Goal: Navigation & Orientation: Find specific page/section

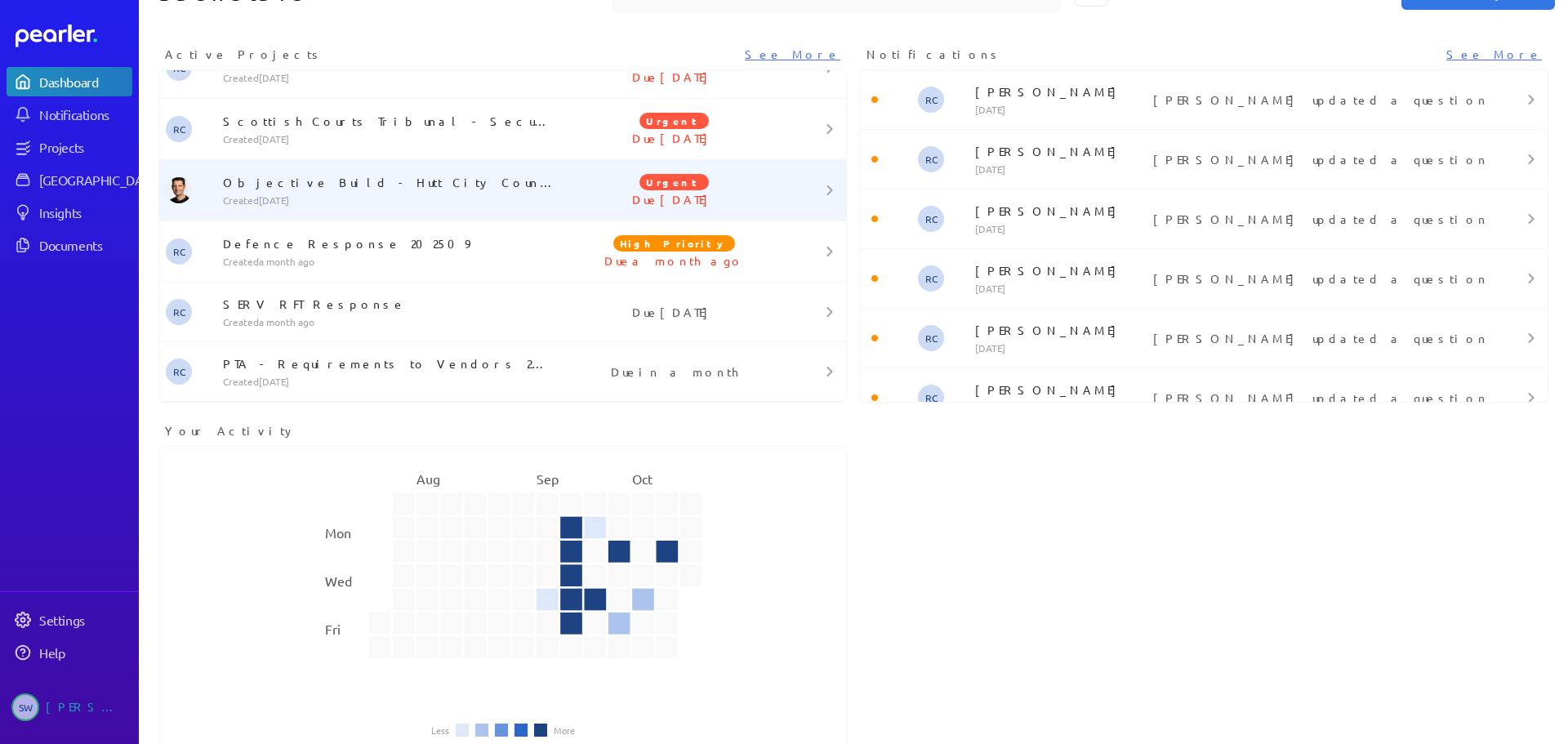
scroll to position [87, 0]
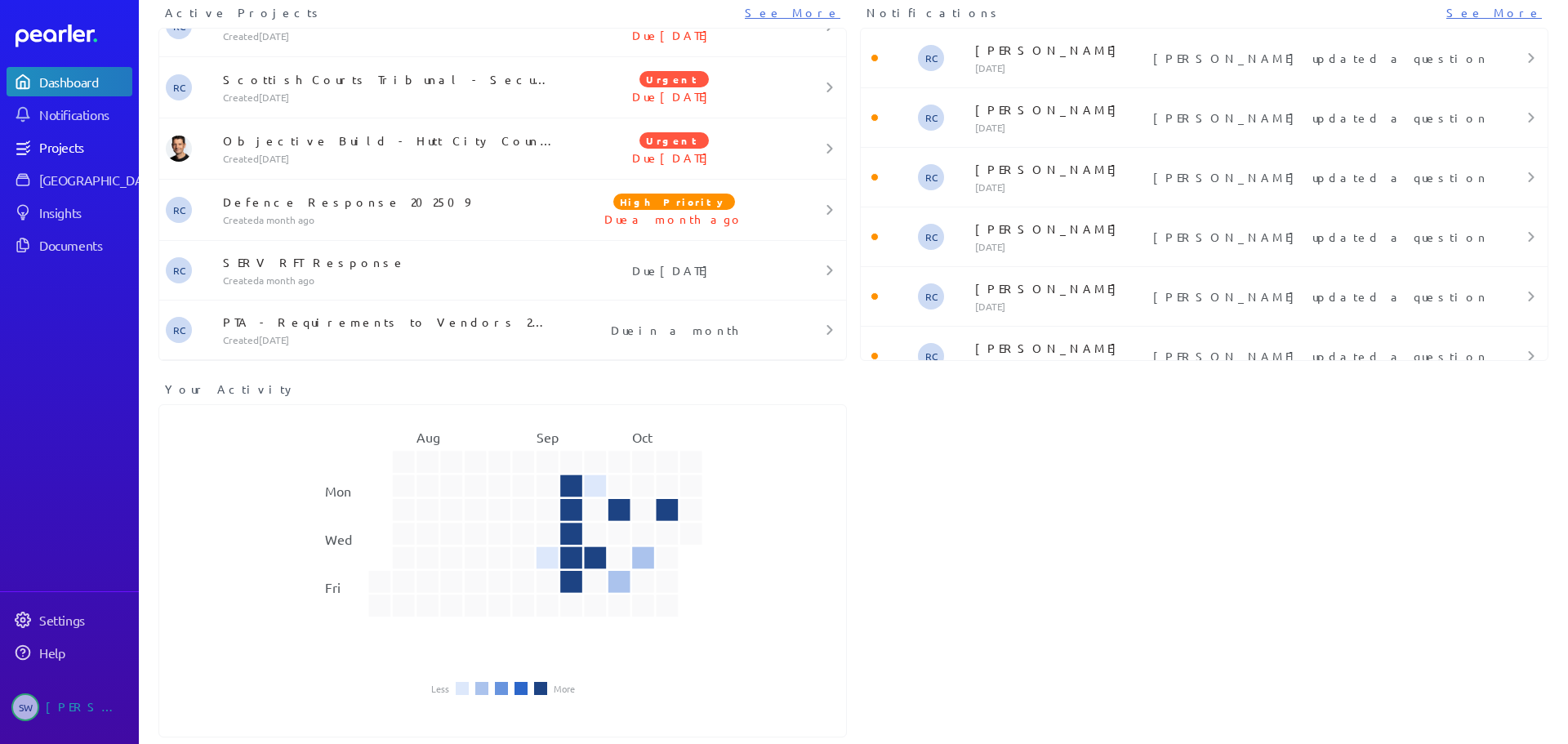
drag, startPoint x: 70, startPoint y: 145, endPoint x: 80, endPoint y: 147, distance: 10.2
click at [70, 145] on div "Projects" at bounding box center [84, 147] width 92 height 16
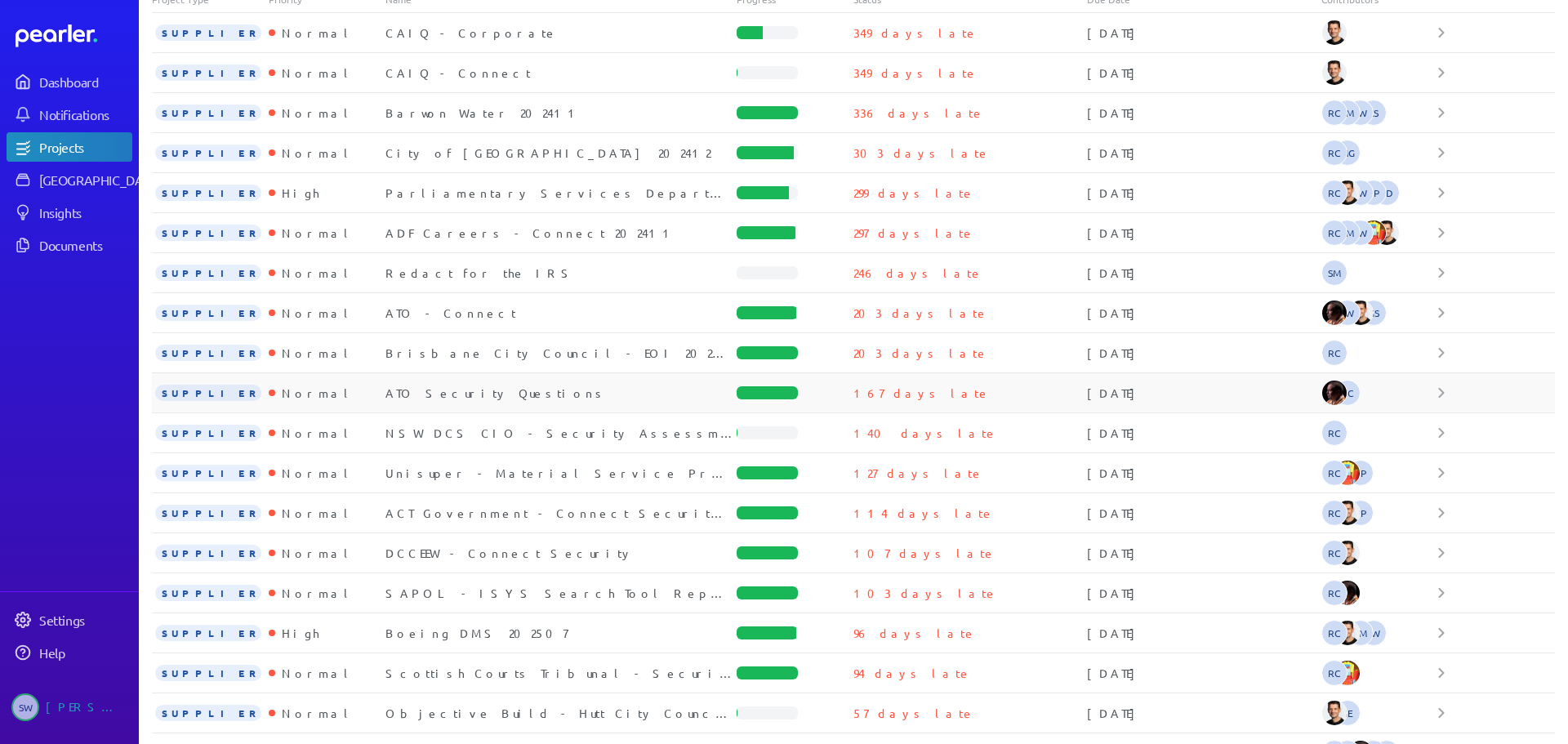
scroll to position [255, 0]
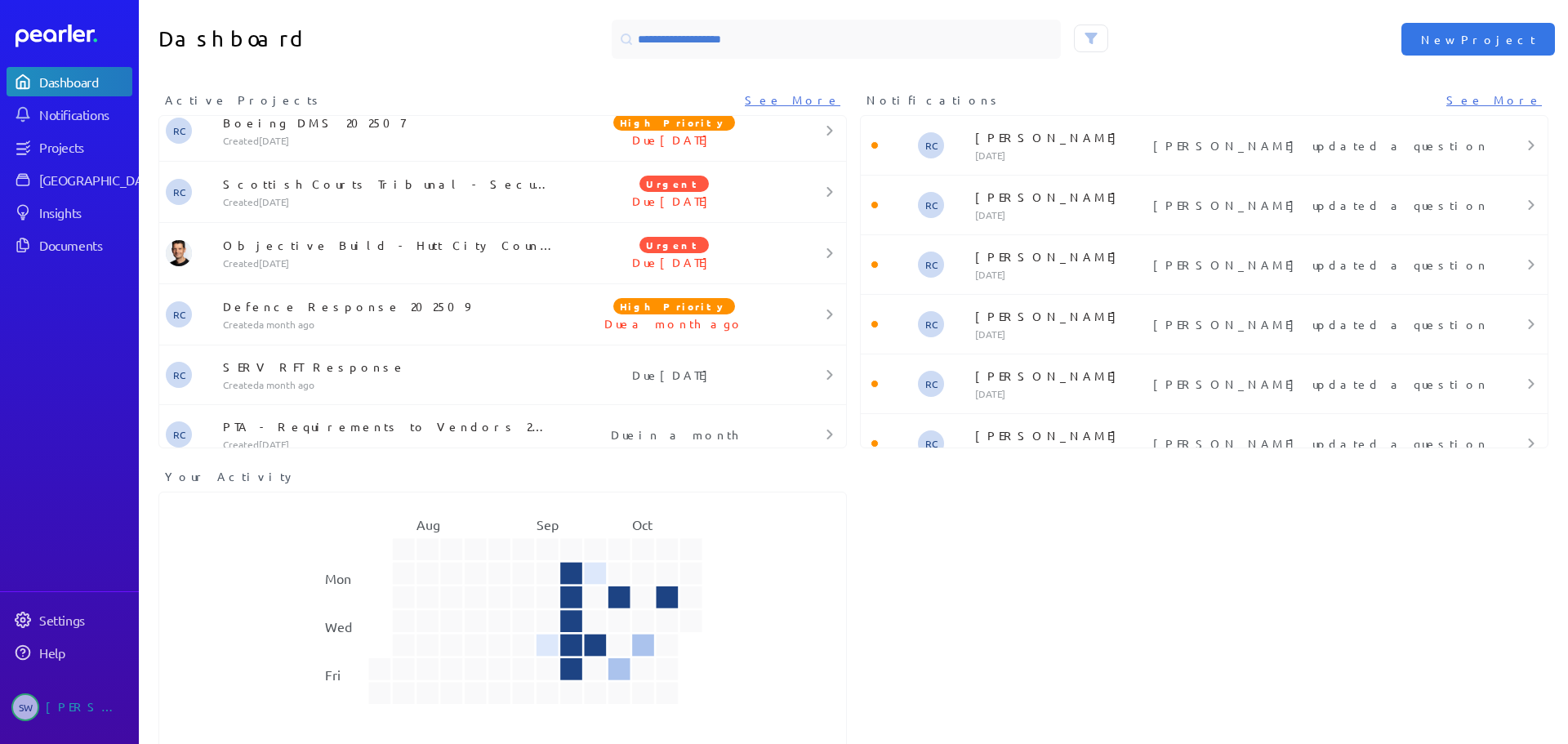
scroll to position [951, 0]
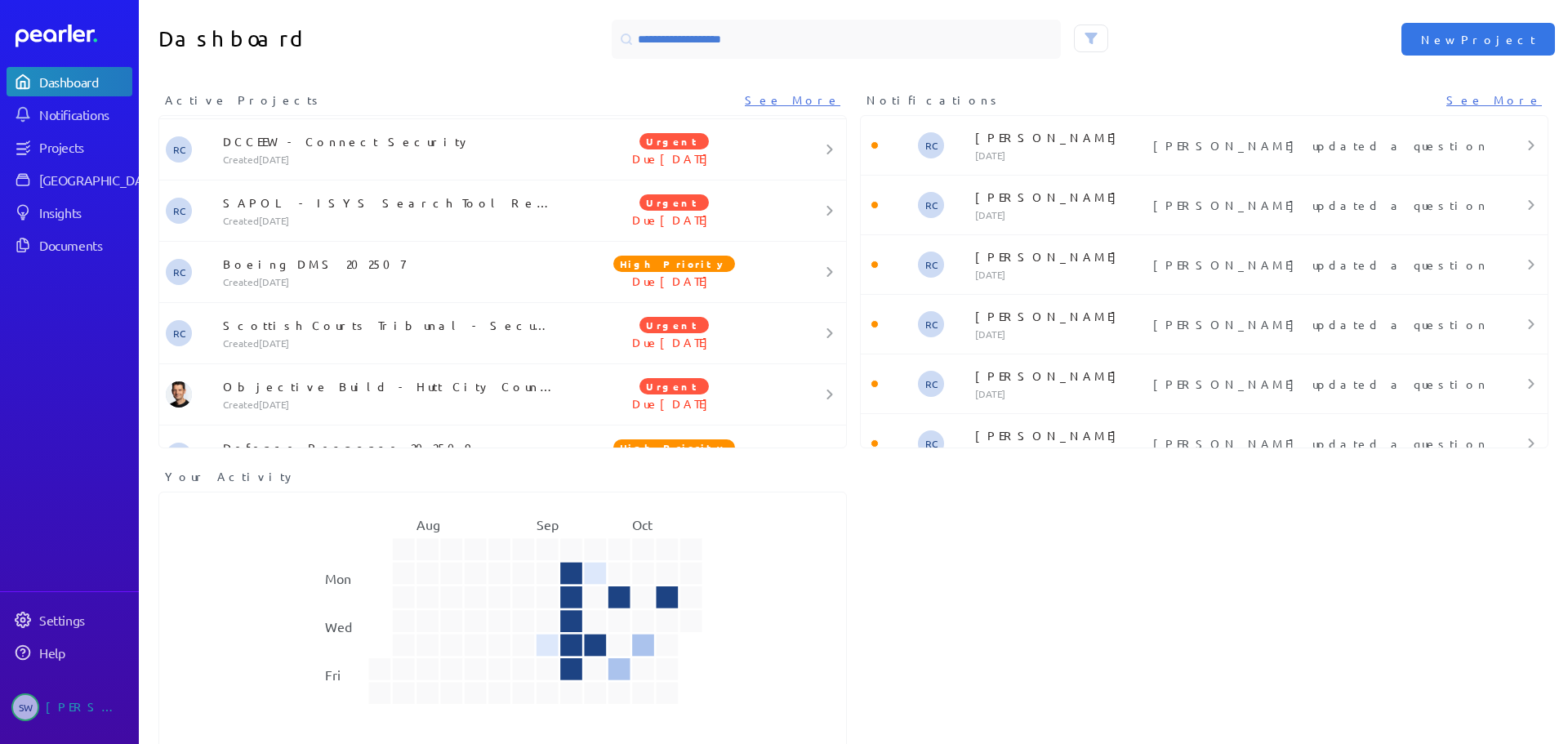
scroll to position [1011, 0]
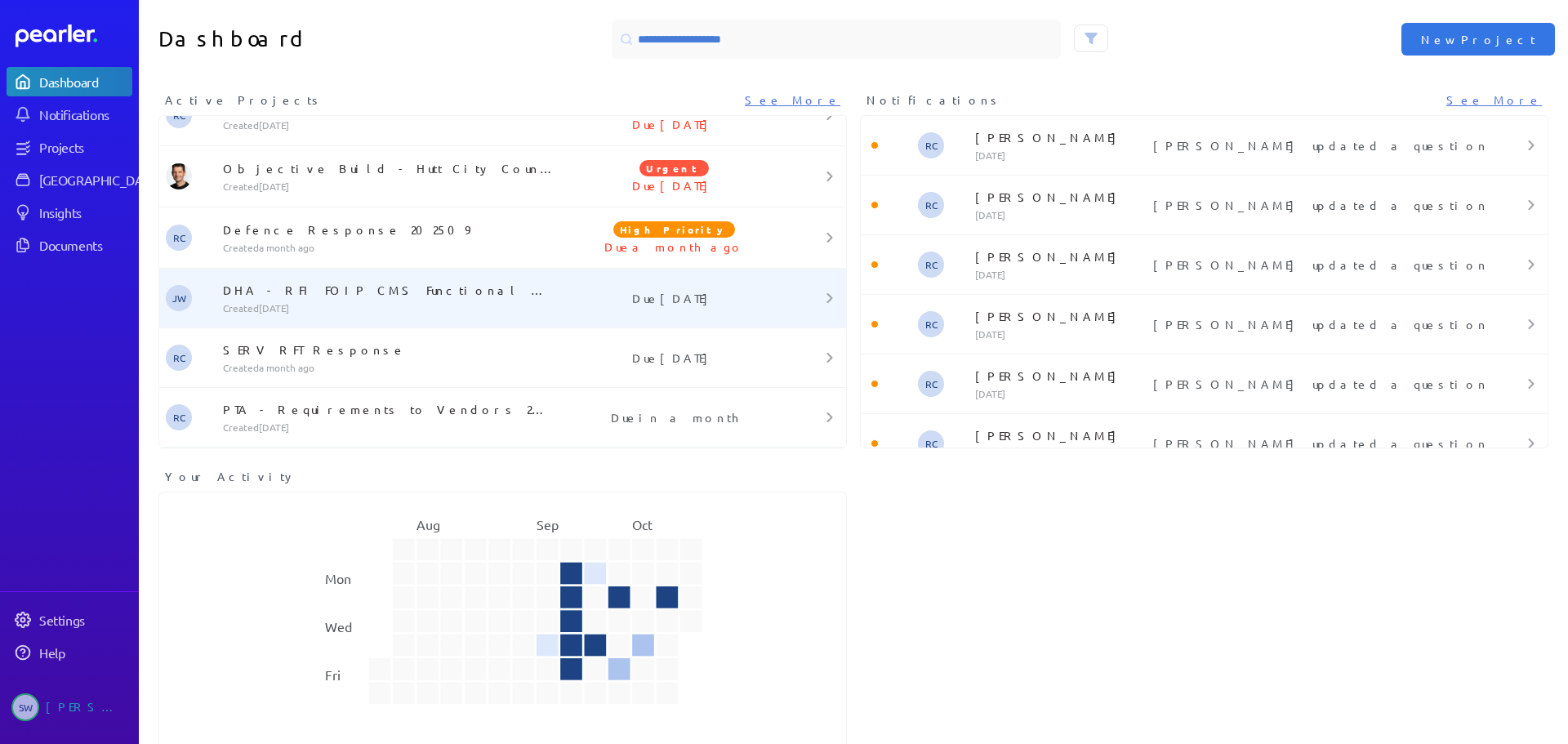
click at [362, 303] on p "Created 8 days ago" at bounding box center [391, 308] width 337 height 13
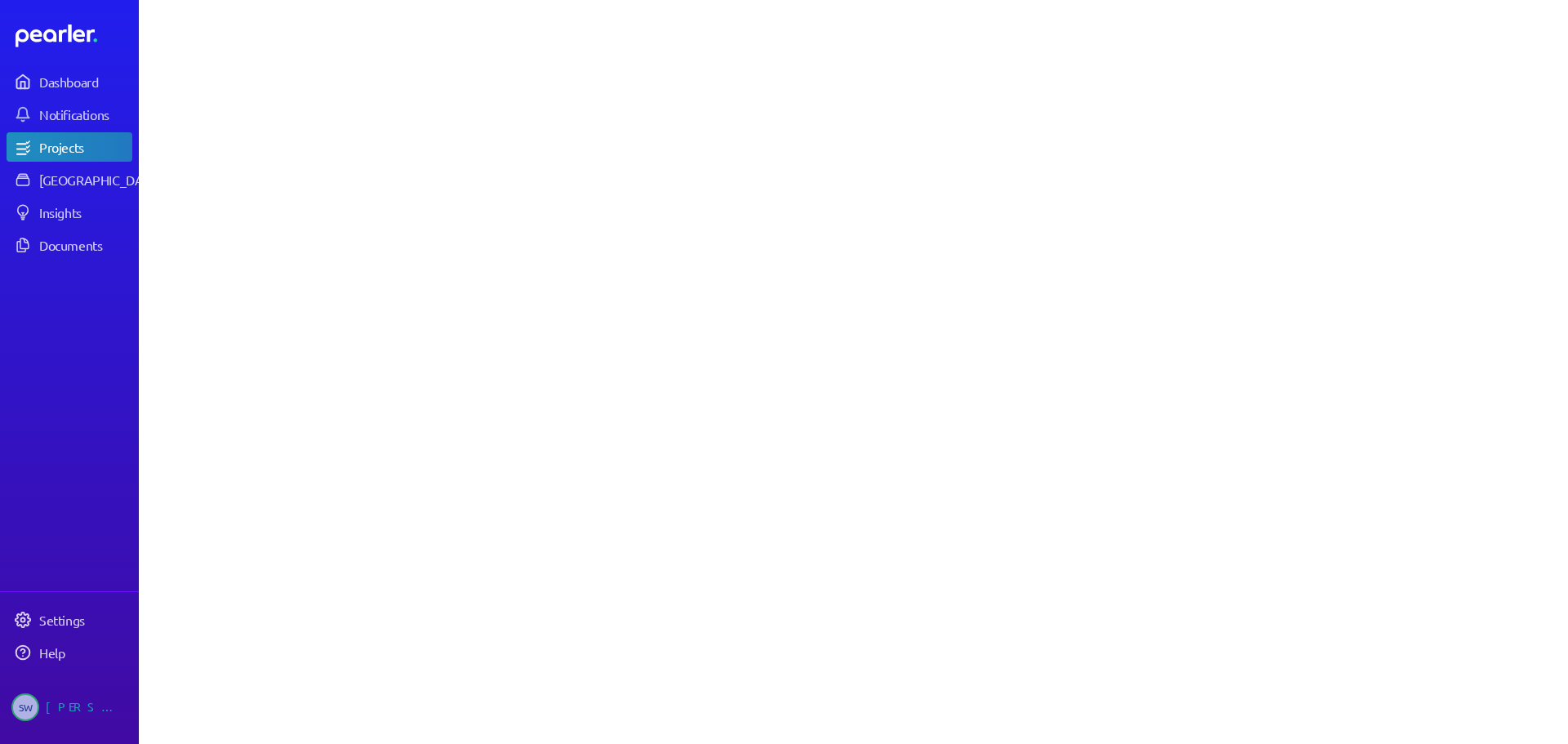
click at [845, 179] on div at bounding box center [853, 372] width 1429 height 744
